Goal: Obtain resource: Download file/media

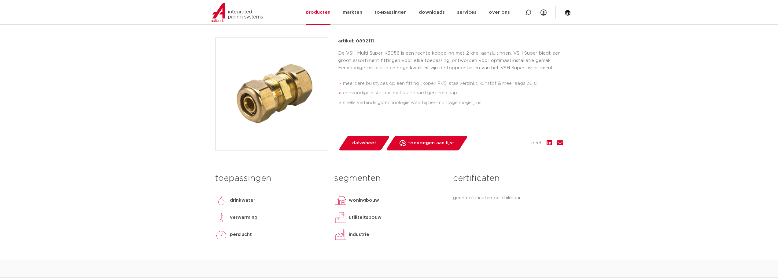
scroll to position [122, 0]
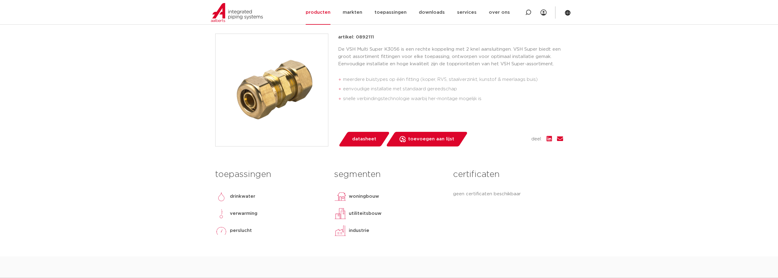
click at [368, 144] on link "datasheet" at bounding box center [364, 139] width 52 height 15
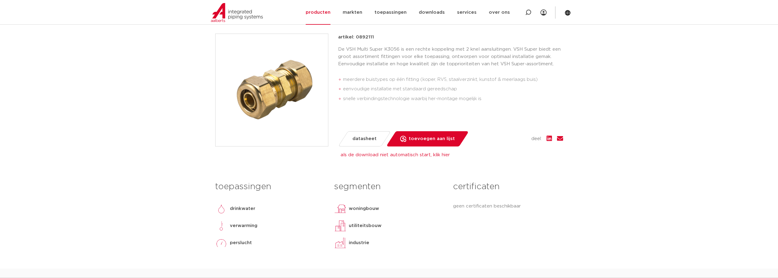
click at [367, 139] on span "datasheet" at bounding box center [364, 139] width 24 height 10
click at [352, 138] on span "datasheet" at bounding box center [364, 139] width 24 height 10
click at [356, 139] on span "datasheet" at bounding box center [364, 139] width 24 height 10
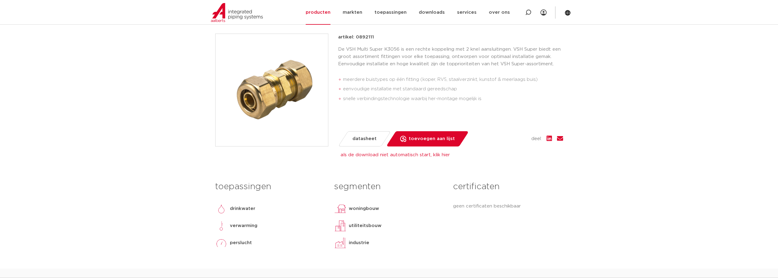
click at [356, 139] on span "datasheet" at bounding box center [364, 139] width 24 height 10
click at [357, 140] on span "datasheet" at bounding box center [364, 139] width 24 height 10
click at [363, 156] on link "als de download niet automatisch start, klik hier" at bounding box center [395, 155] width 109 height 5
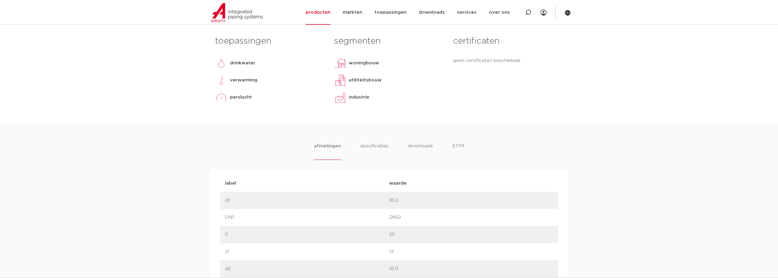
scroll to position [306, 0]
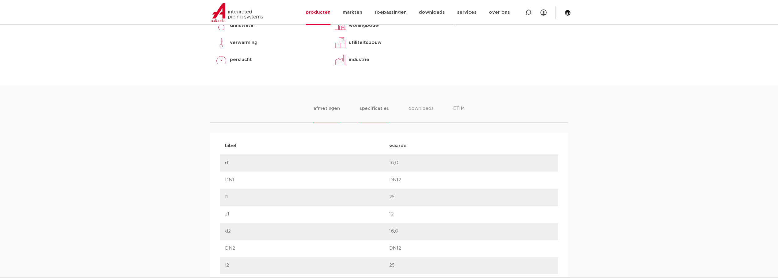
click at [369, 110] on li "specificaties" at bounding box center [373, 113] width 29 height 17
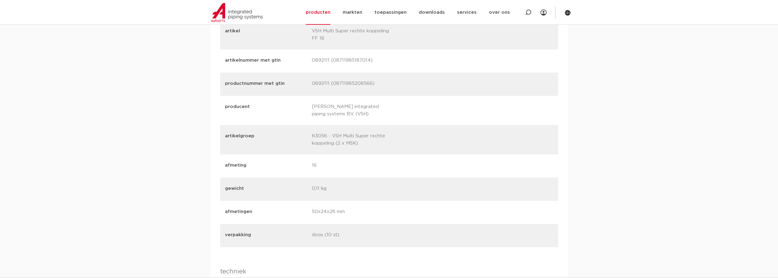
scroll to position [825, 0]
drag, startPoint x: 356, startPoint y: 142, endPoint x: 344, endPoint y: 141, distance: 11.3
click at [344, 141] on p "K3056 - VSH Multi Super rechte koppeling (2 x MSK)" at bounding box center [353, 137] width 82 height 15
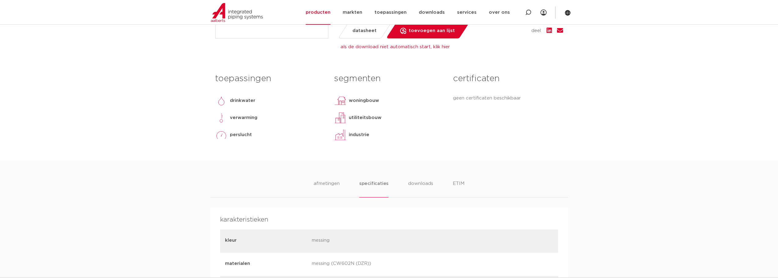
scroll to position [306, 0]
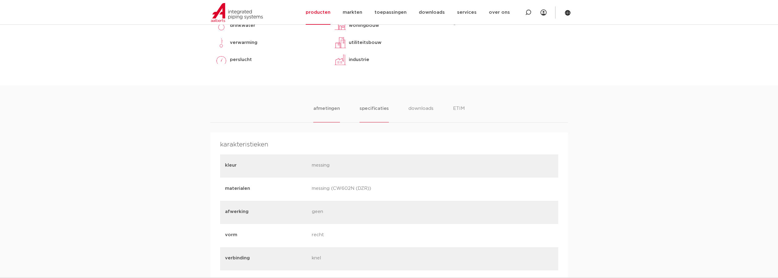
click at [330, 108] on li "afmetingen" at bounding box center [326, 113] width 27 height 17
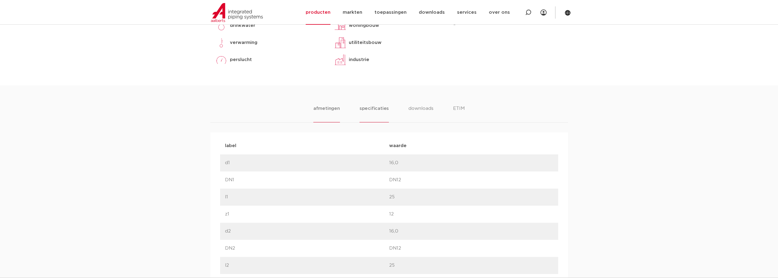
click at [375, 108] on li "specificaties" at bounding box center [373, 113] width 29 height 17
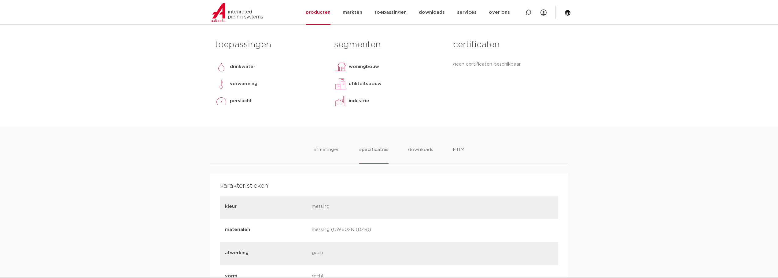
scroll to position [315, 0]
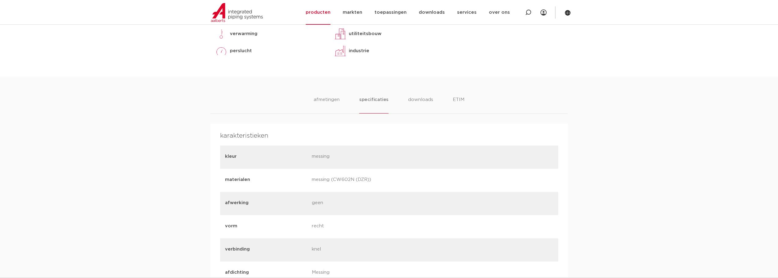
click at [418, 100] on li "downloads" at bounding box center [420, 104] width 25 height 17
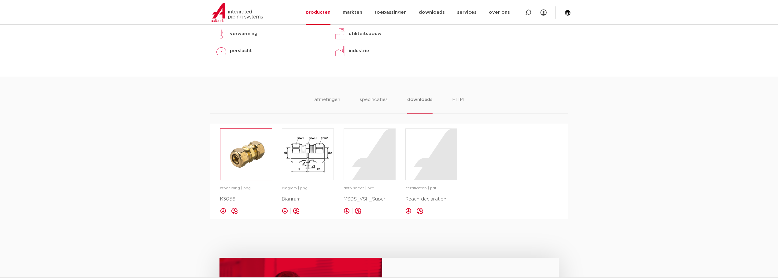
click at [247, 152] on img at bounding box center [245, 154] width 51 height 51
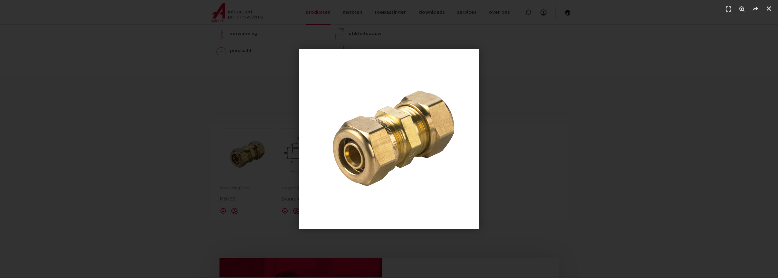
click at [434, 123] on img "1 / 1" at bounding box center [389, 139] width 181 height 181
click at [611, 130] on div "1 / 1" at bounding box center [388, 139] width 735 height 236
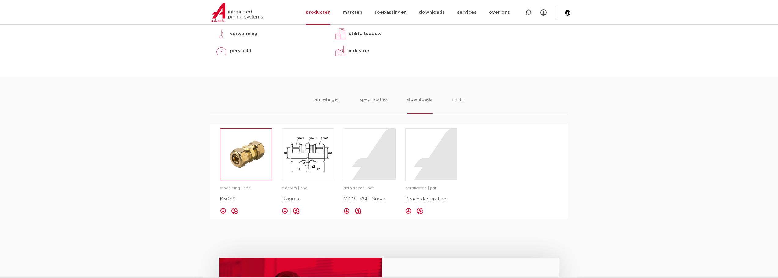
click at [247, 155] on img at bounding box center [245, 154] width 51 height 51
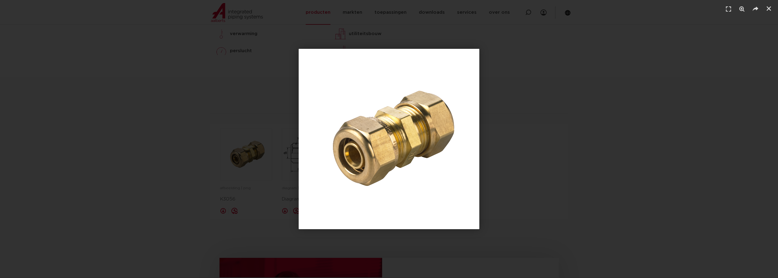
click at [485, 118] on div "1 / 1" at bounding box center [388, 139] width 735 height 236
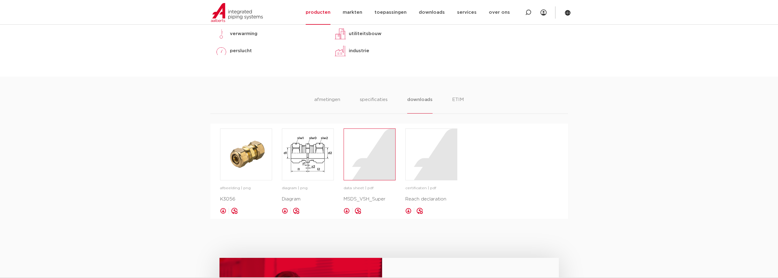
click at [378, 152] on div at bounding box center [369, 154] width 51 height 51
click at [436, 157] on div at bounding box center [431, 154] width 51 height 51
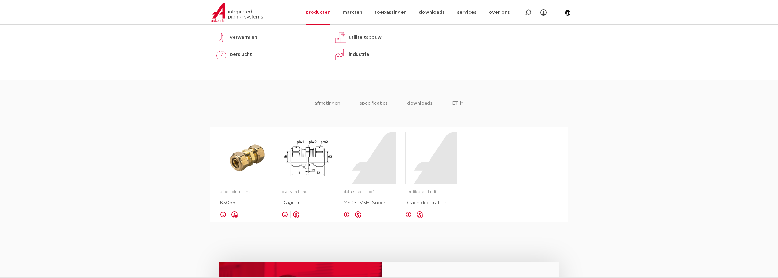
scroll to position [297, 0]
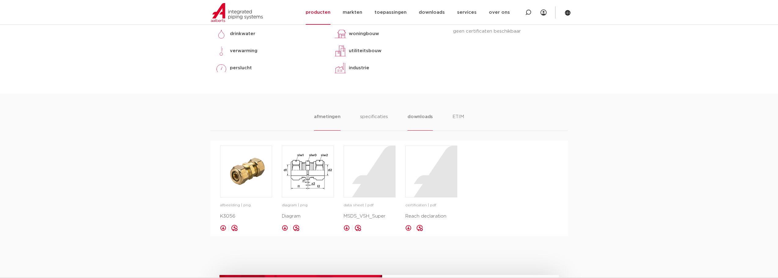
click at [328, 115] on li "afmetingen" at bounding box center [327, 121] width 27 height 17
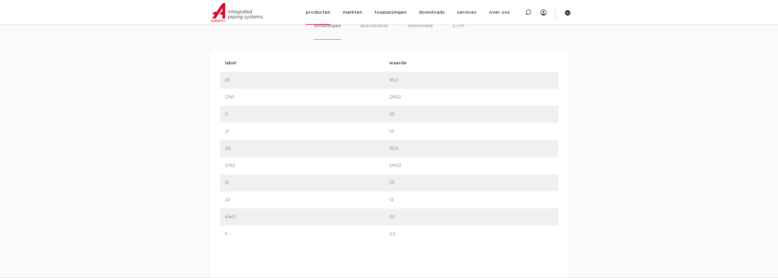
scroll to position [359, 0]
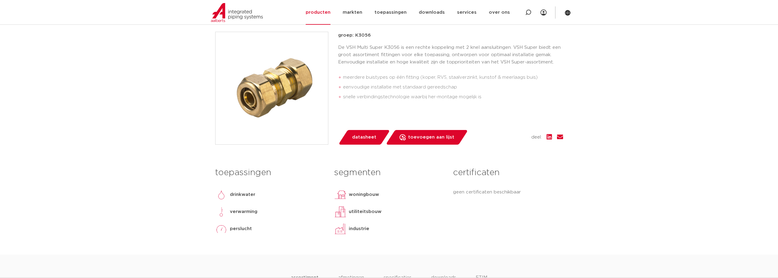
scroll to position [59, 0]
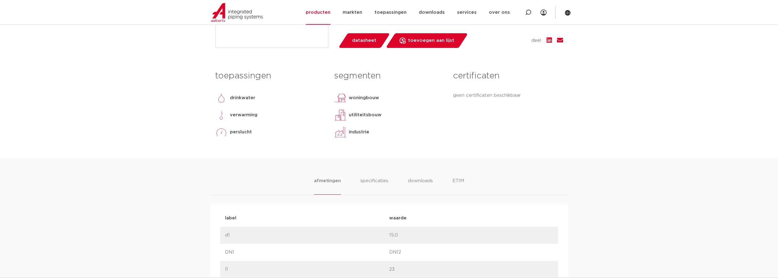
scroll to position [183, 0]
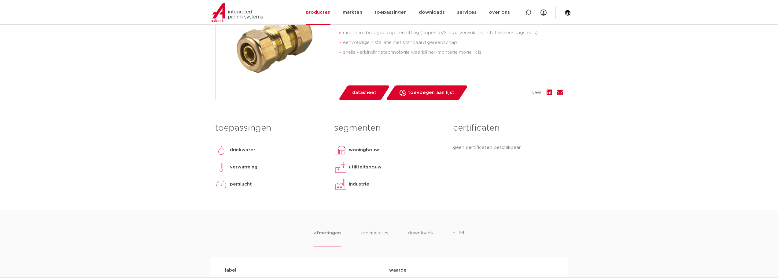
click at [363, 92] on span "datasheet" at bounding box center [364, 93] width 24 height 10
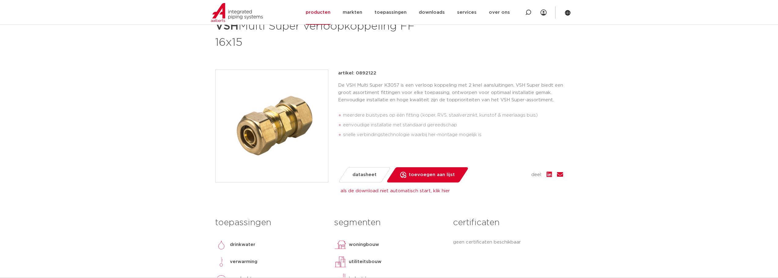
scroll to position [92, 0]
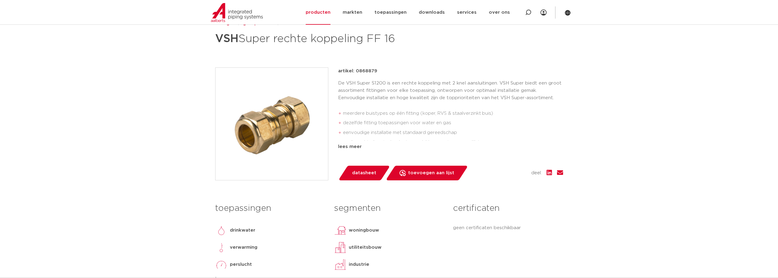
scroll to position [92, 0]
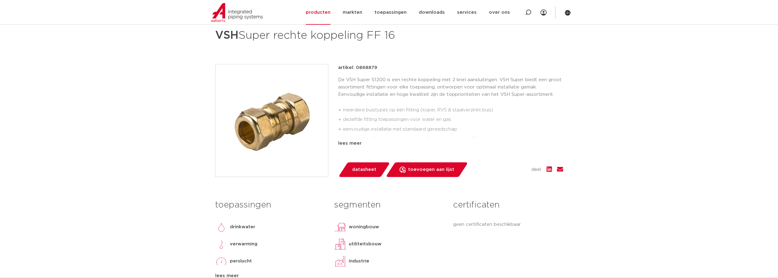
click at [357, 174] on span "datasheet" at bounding box center [364, 170] width 24 height 10
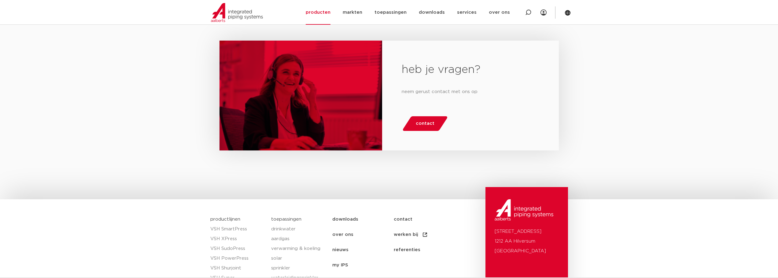
scroll to position [739, 0]
